Goal: Task Accomplishment & Management: Use online tool/utility

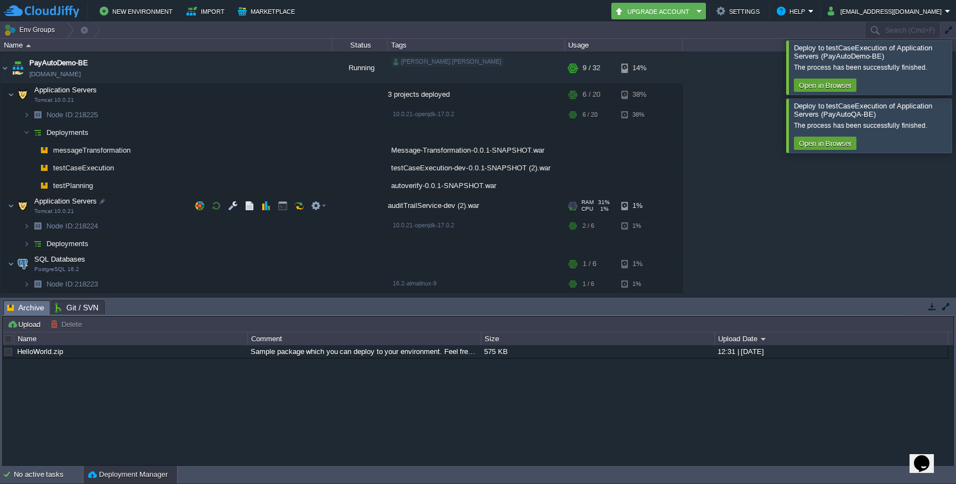
scroll to position [14, 0]
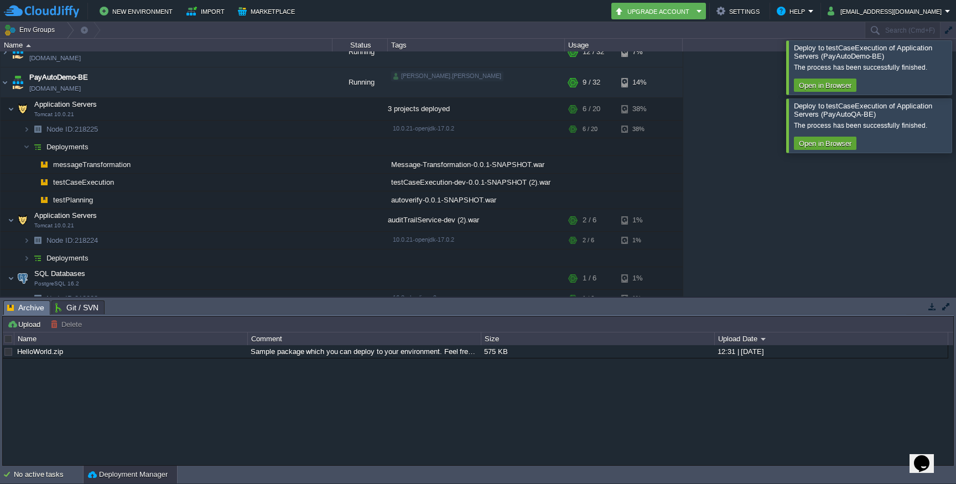
click at [956, 126] on div at bounding box center [970, 126] width 0 height 54
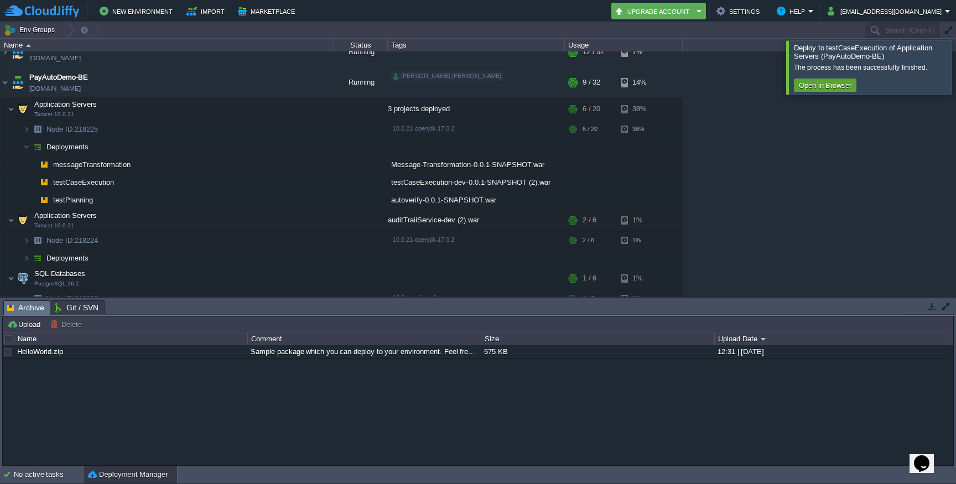
click at [956, 79] on div at bounding box center [970, 67] width 0 height 54
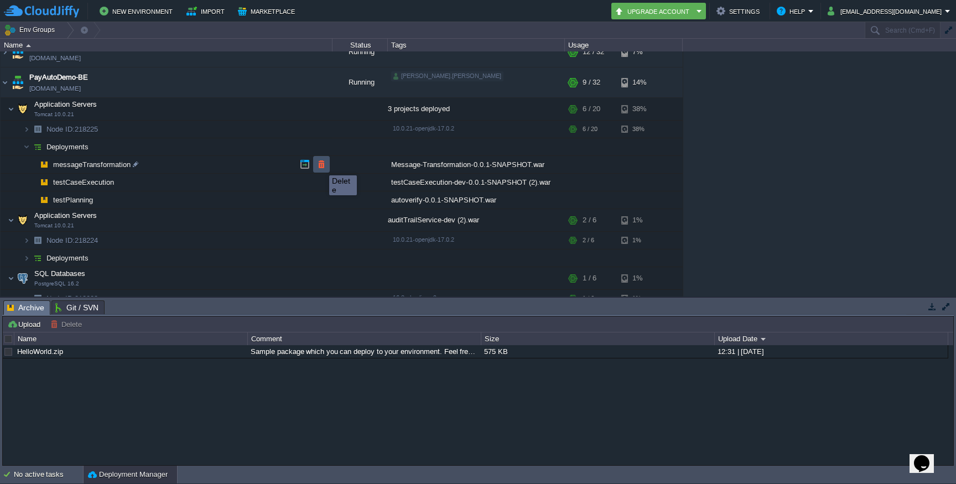
click at [321, 165] on button "button" at bounding box center [322, 164] width 10 height 10
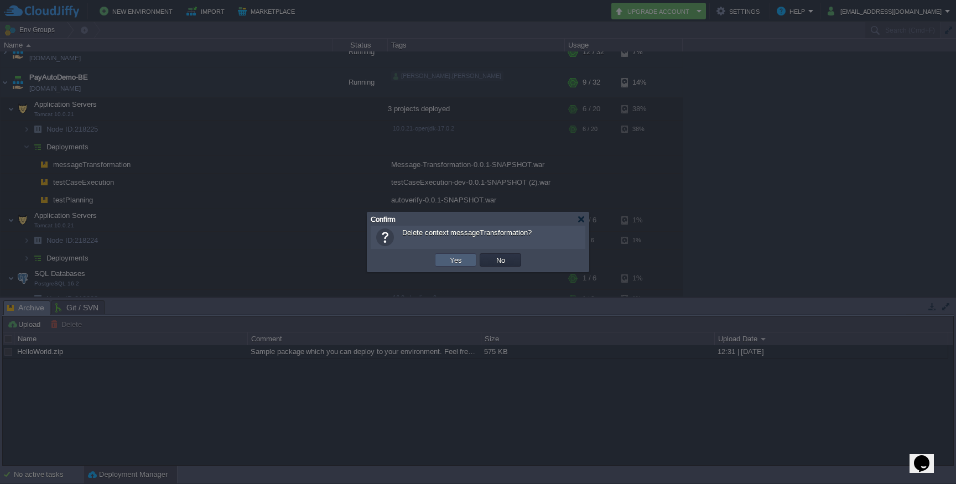
click at [466, 254] on td "Yes" at bounding box center [456, 260] width 42 height 13
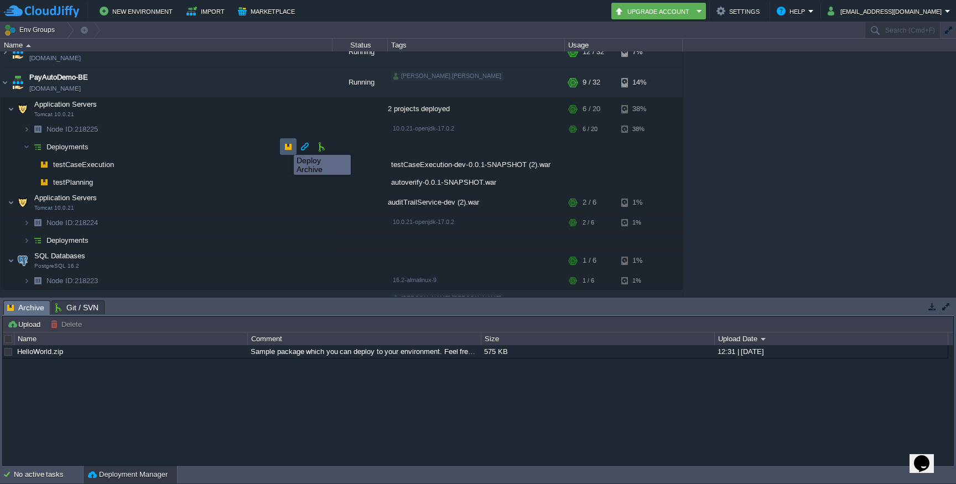
click at [286, 146] on button "button" at bounding box center [288, 147] width 10 height 10
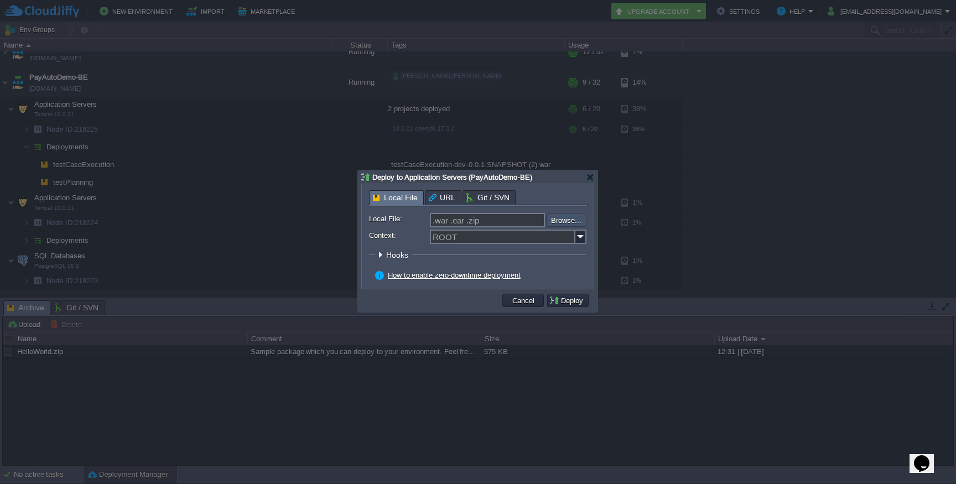
click at [569, 220] on input "file" at bounding box center [517, 220] width 140 height 13
type input "C:\fakepath\Message-Transformation-0.0.1-SNAPSHOT.war"
type input "Message-Transformation-0.0.1-SNAPSHOT.war"
click at [566, 297] on button "Deploy" at bounding box center [568, 301] width 37 height 10
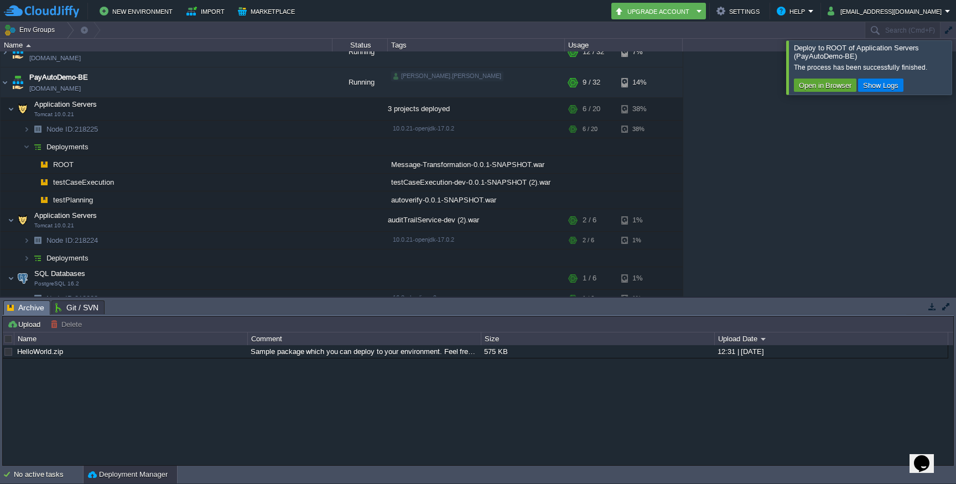
click at [956, 71] on div at bounding box center [970, 67] width 0 height 54
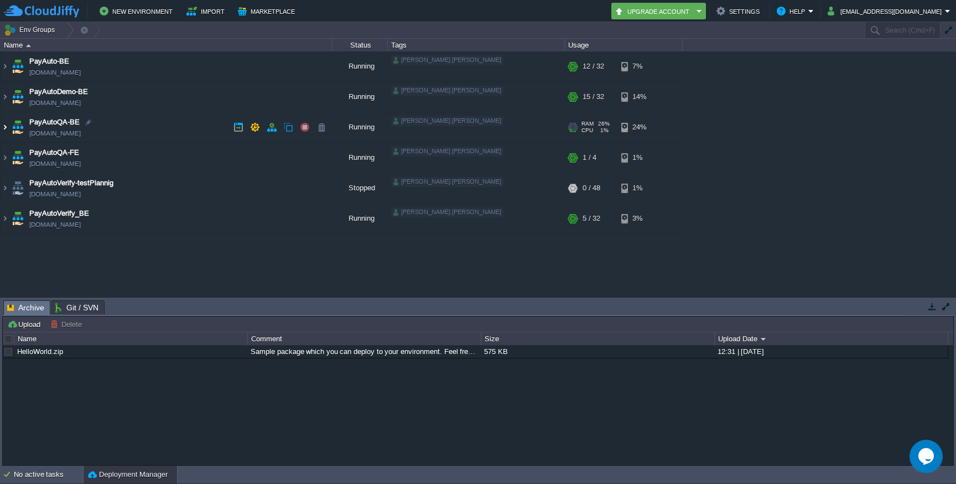
click at [5, 128] on img at bounding box center [5, 127] width 9 height 30
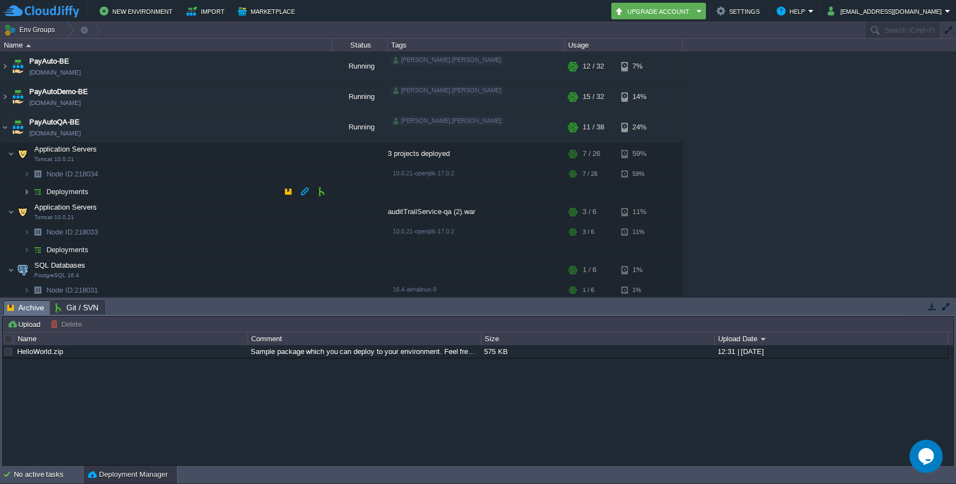
click at [26, 189] on img at bounding box center [26, 191] width 7 height 17
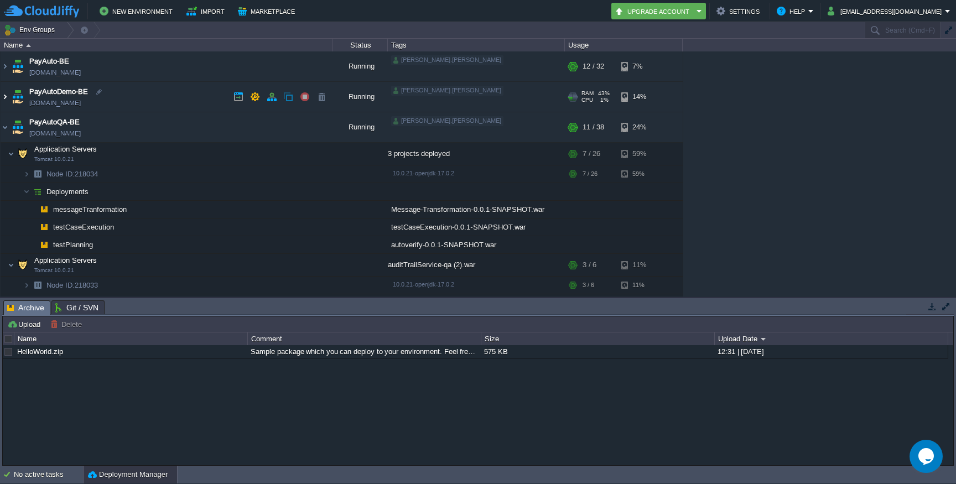
click at [5, 95] on img at bounding box center [5, 97] width 9 height 30
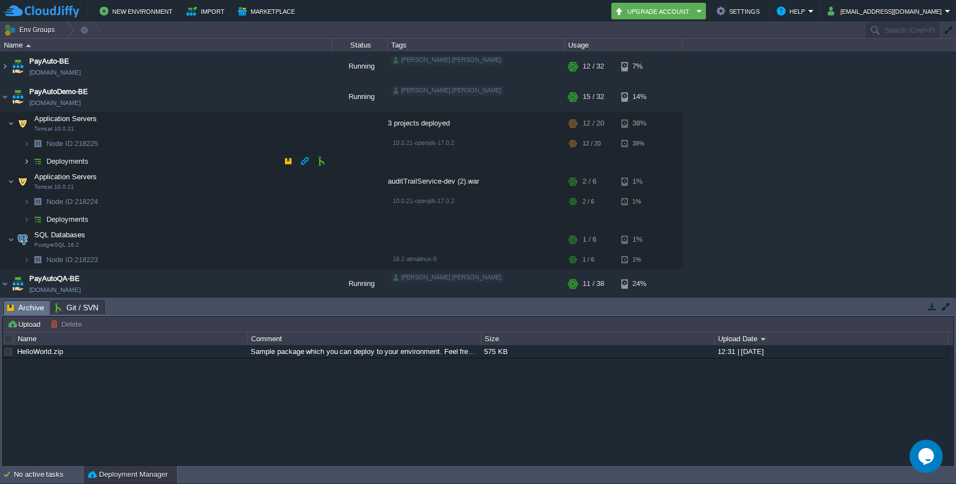
click at [27, 163] on img at bounding box center [26, 161] width 7 height 17
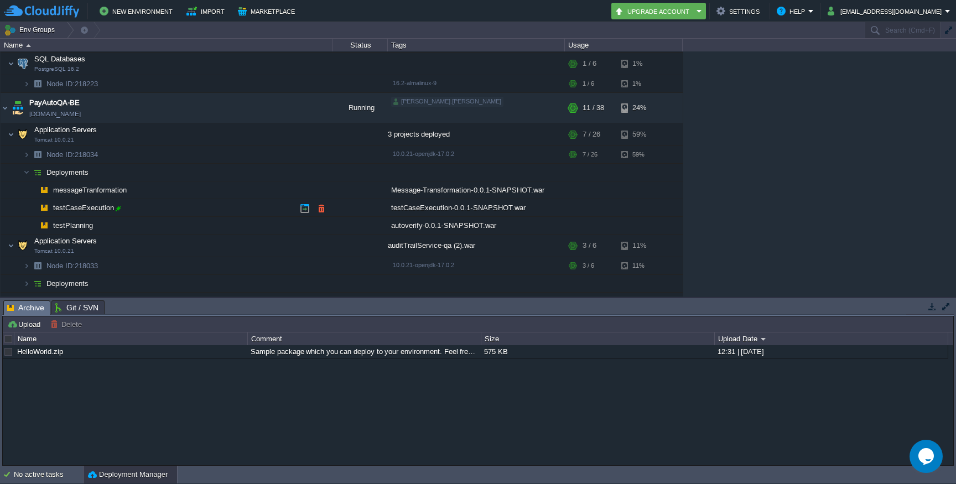
scroll to position [229, 0]
click at [323, 191] on button "button" at bounding box center [322, 190] width 10 height 10
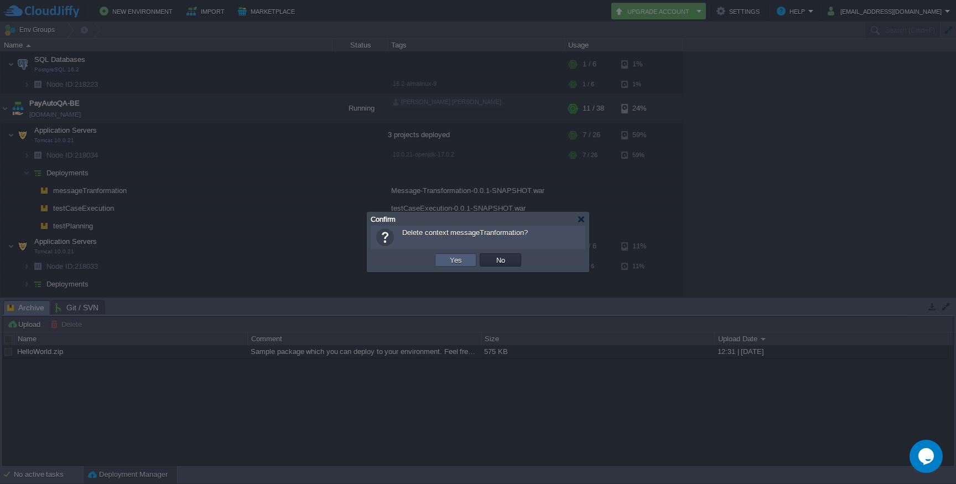
click at [464, 264] on td "Yes" at bounding box center [456, 260] width 42 height 13
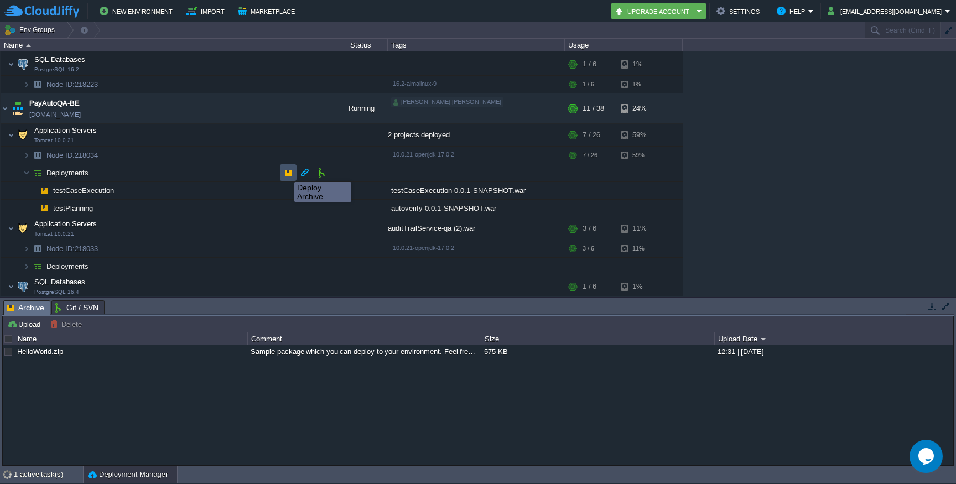
click at [286, 172] on button "button" at bounding box center [288, 173] width 10 height 10
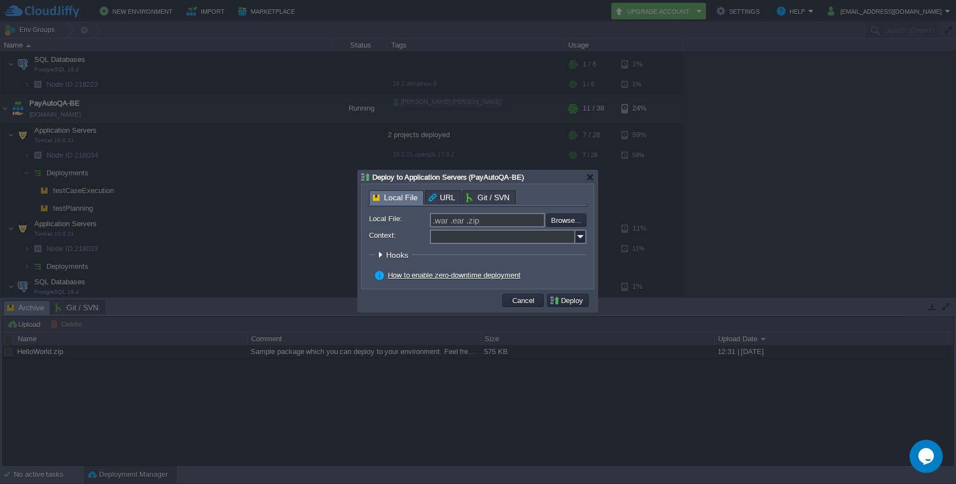
click at [475, 237] on input "Context:" at bounding box center [503, 237] width 146 height 14
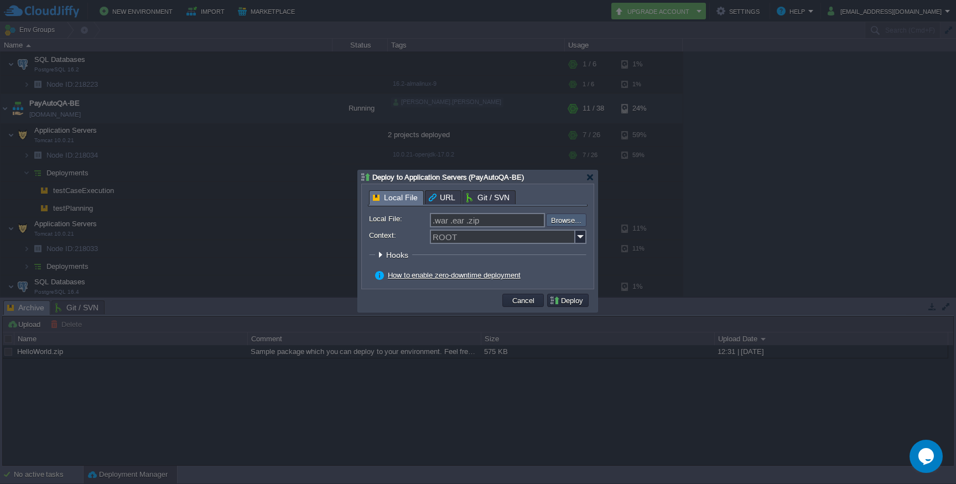
type input "ROOT"
click at [569, 219] on input "file" at bounding box center [517, 220] width 140 height 13
type input "C:\fakepath\Message-Transformation-0.0.1-SNAPSHOT.war"
type input "Message-Transformation-0.0.1-SNAPSHOT.war"
click at [475, 239] on input "Context:" at bounding box center [503, 237] width 146 height 14
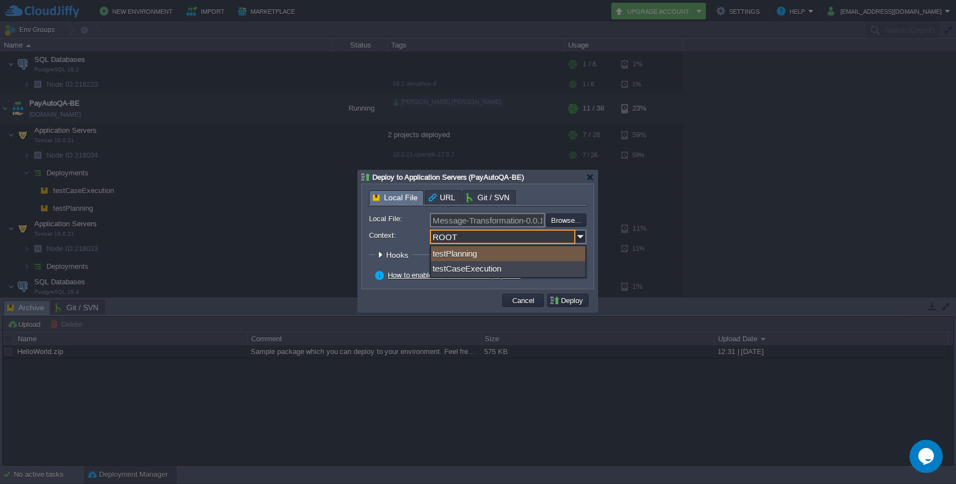
type input "ROOT"
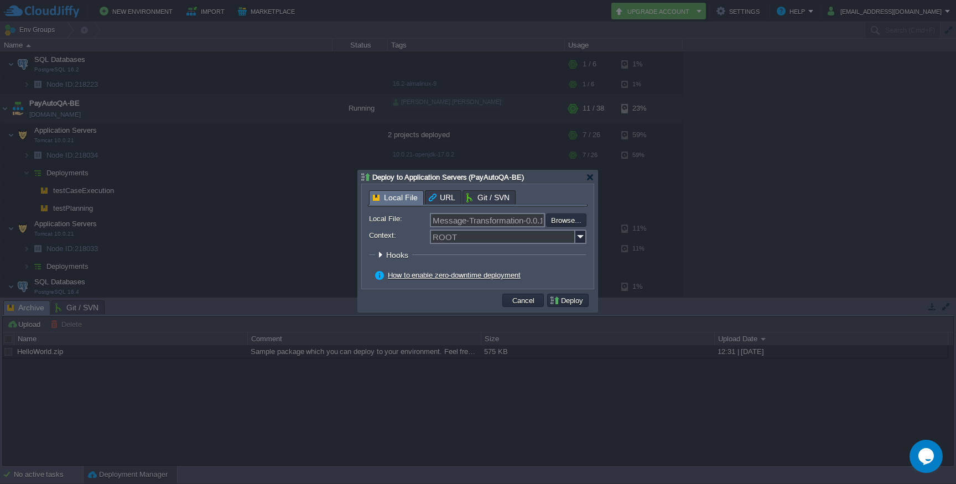
click at [645, 262] on div at bounding box center [478, 242] width 956 height 484
click at [580, 301] on button "Deploy" at bounding box center [568, 301] width 37 height 10
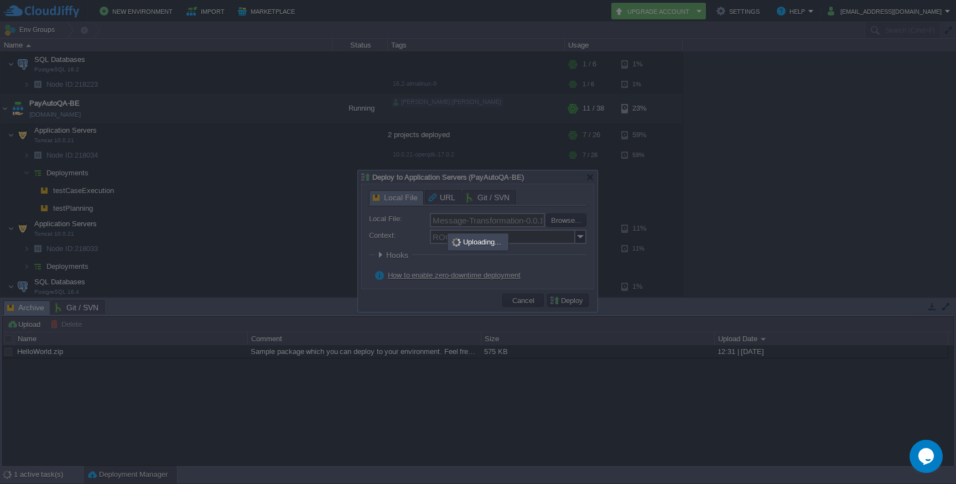
type input ".war .ear .zip"
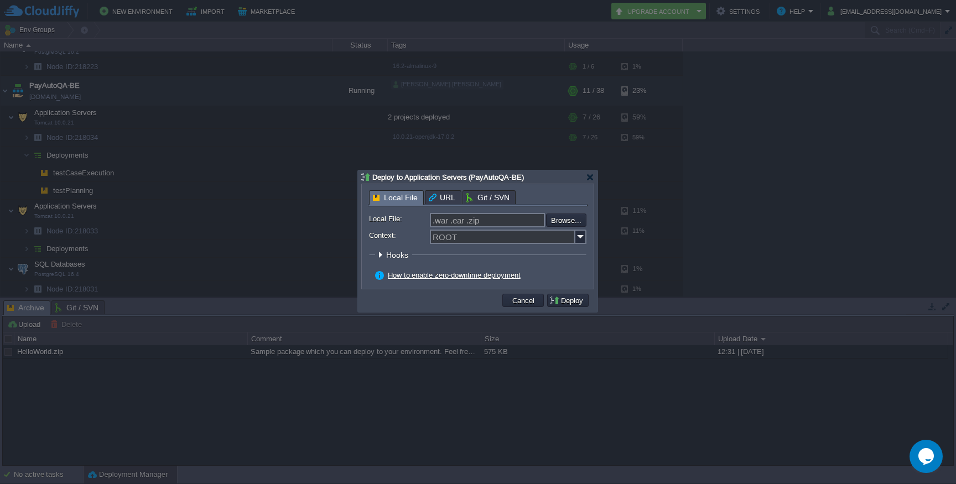
scroll to position [63, 0]
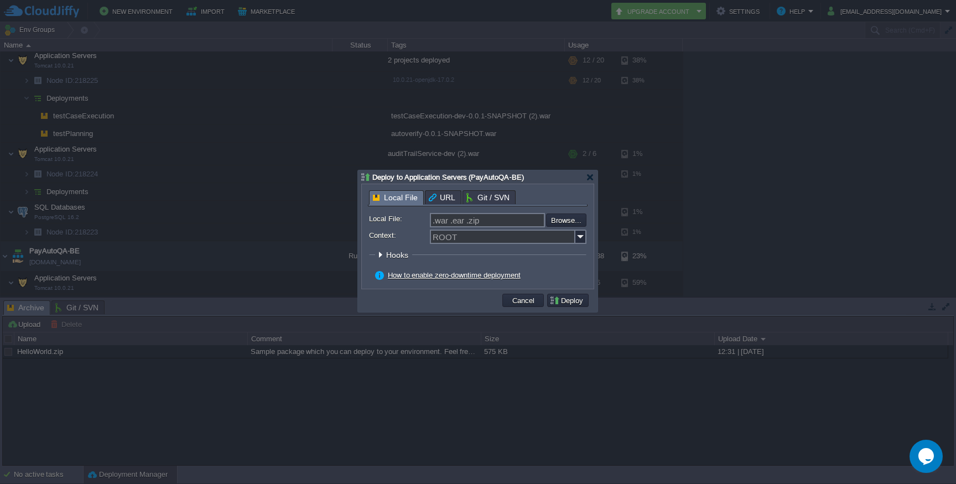
click at [566, 224] on input "file" at bounding box center [517, 220] width 140 height 12
type input "C:\fakepath\Message-Transformation-0.0.1-SNAPSHOT.war"
type input "Message-Transformation-0.0.1-SNAPSHOT.war"
click at [577, 304] on button "Deploy" at bounding box center [568, 301] width 37 height 10
